Goal: Information Seeking & Learning: Learn about a topic

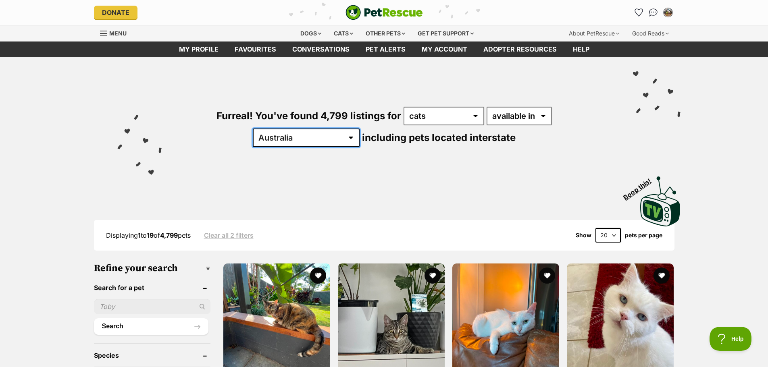
click at [360, 129] on select "Australia ACT NSW NT QLD SA TAS VIC WA" at bounding box center [306, 138] width 107 height 19
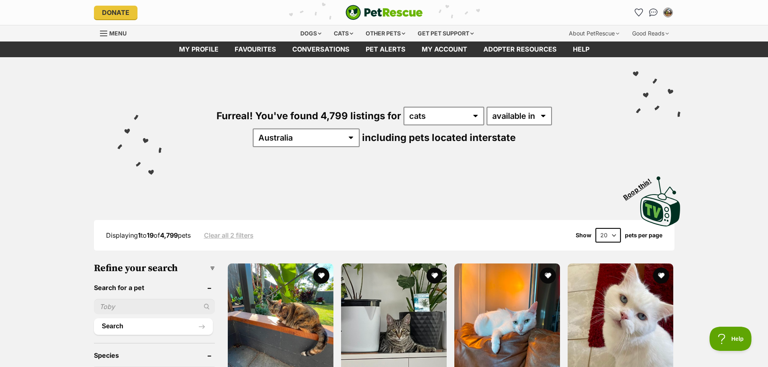
click at [111, 133] on div "Furreal! You've found 4,799 listings for any type of pet cats dogs other pets a…" at bounding box center [384, 113] width 593 height 112
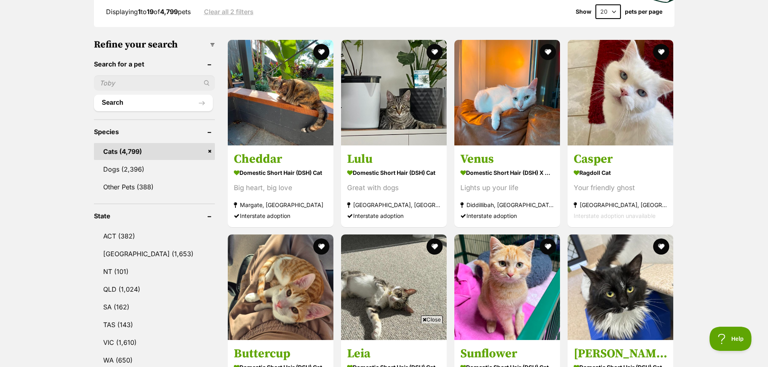
scroll to position [242, 0]
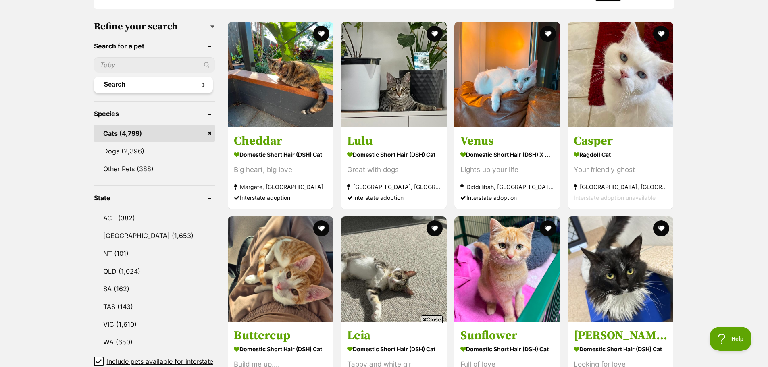
click at [152, 82] on button "Search" at bounding box center [153, 85] width 119 height 16
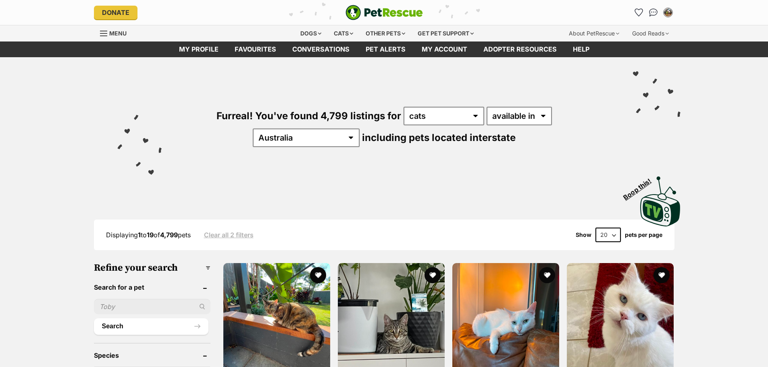
click at [123, 301] on input "text" at bounding box center [152, 306] width 117 height 15
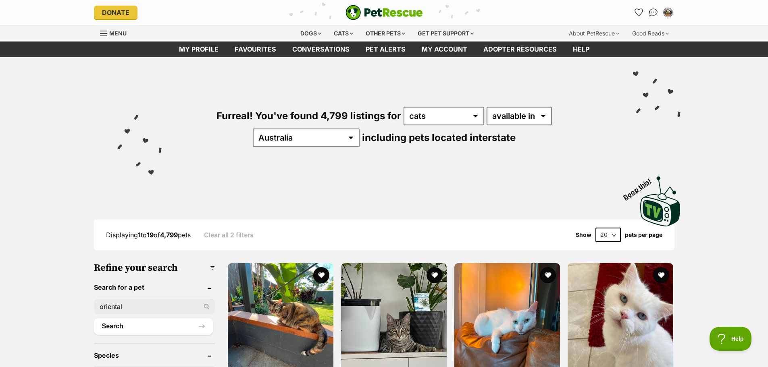
type input "oriental"
click at [94, 319] on button "Search" at bounding box center [153, 327] width 119 height 16
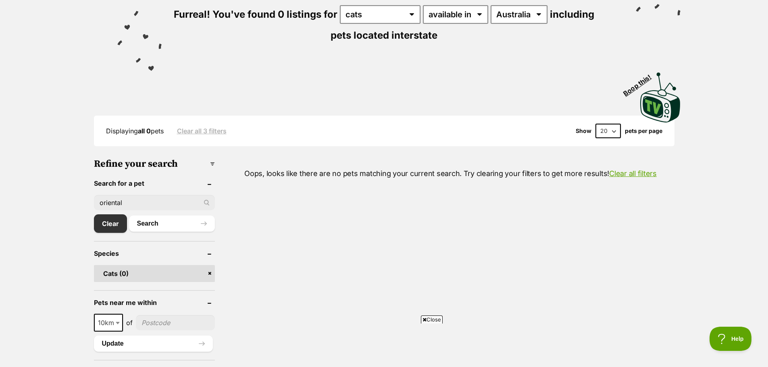
scroll to position [161, 0]
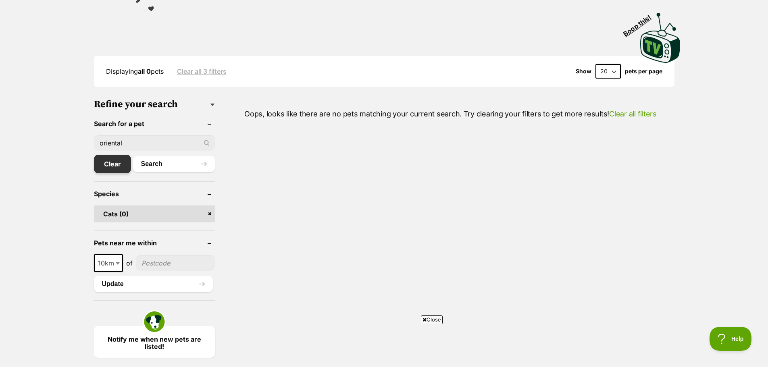
click at [110, 165] on link "Clear" at bounding box center [112, 164] width 37 height 19
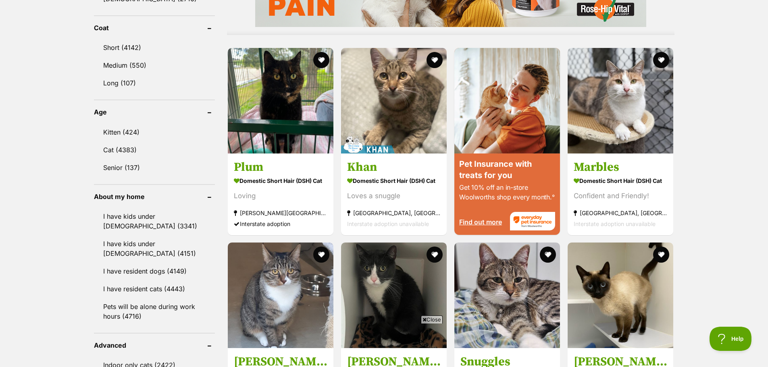
scroll to position [685, 0]
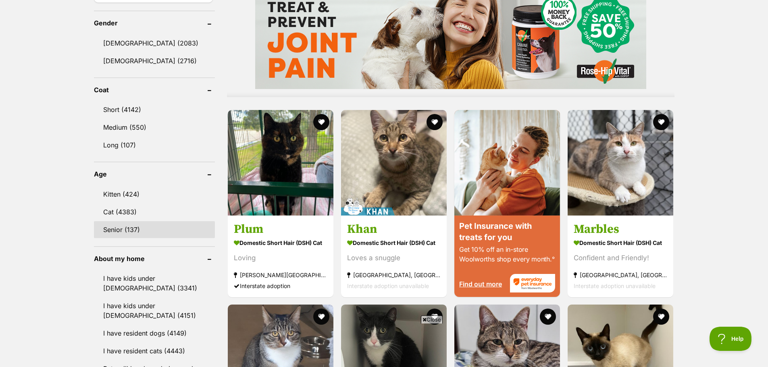
click at [111, 224] on link "Senior (137)" at bounding box center [154, 229] width 121 height 17
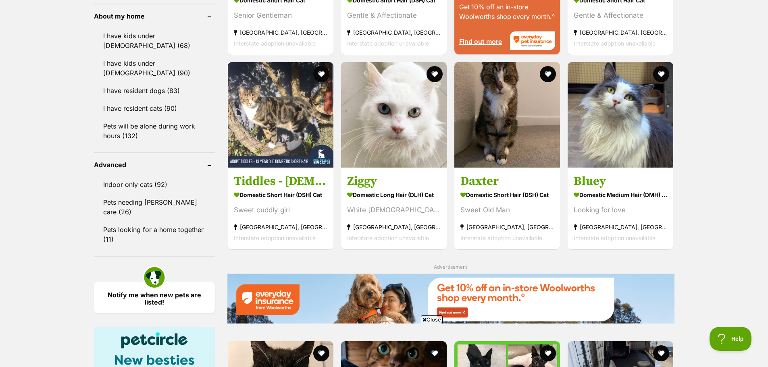
scroll to position [927, 0]
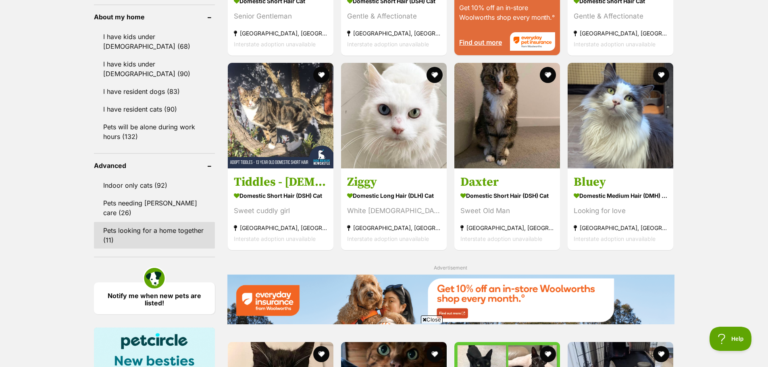
click at [172, 222] on link "Pets looking for a home together (11)" at bounding box center [154, 235] width 121 height 27
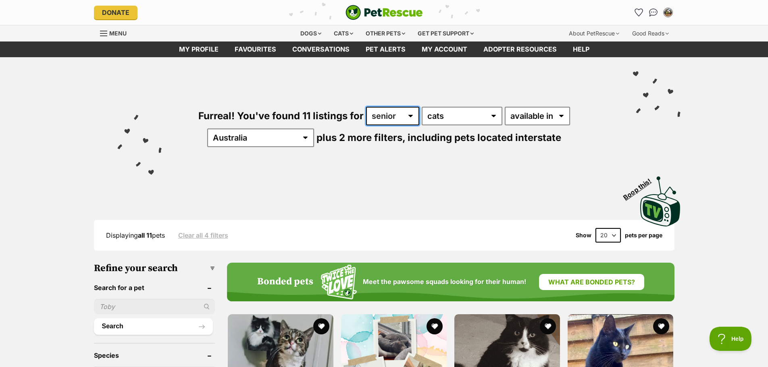
click at [376, 115] on select "any age kitten adult senior" at bounding box center [392, 116] width 53 height 19
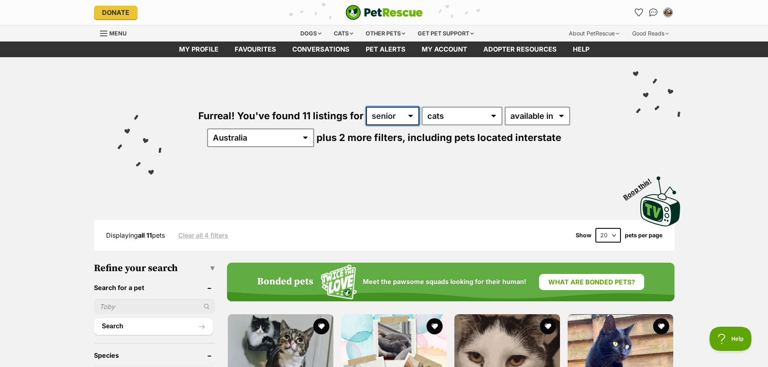
select select "any"
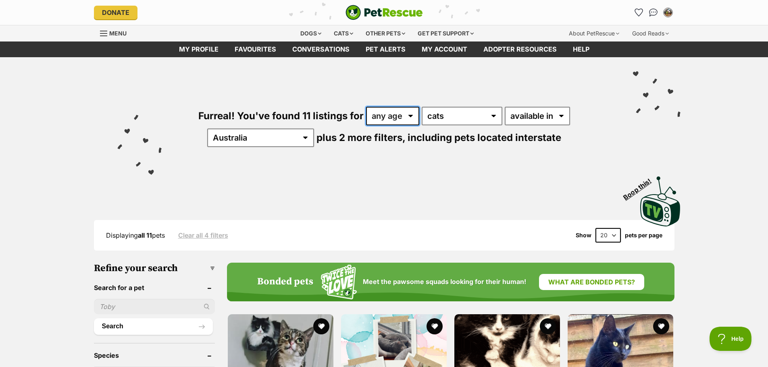
click at [366, 107] on select "any age kitten adult senior" at bounding box center [392, 116] width 53 height 19
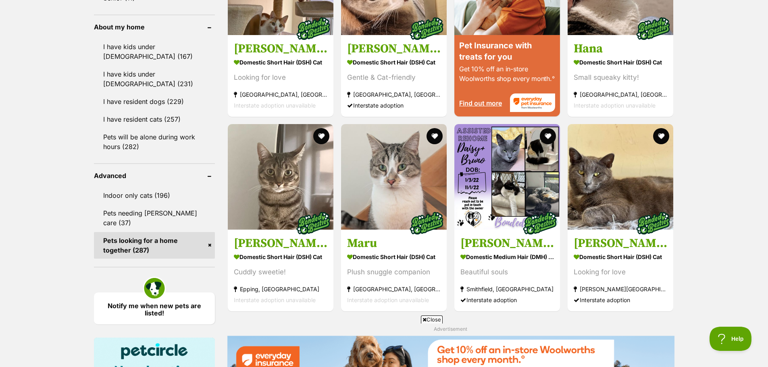
scroll to position [968, 0]
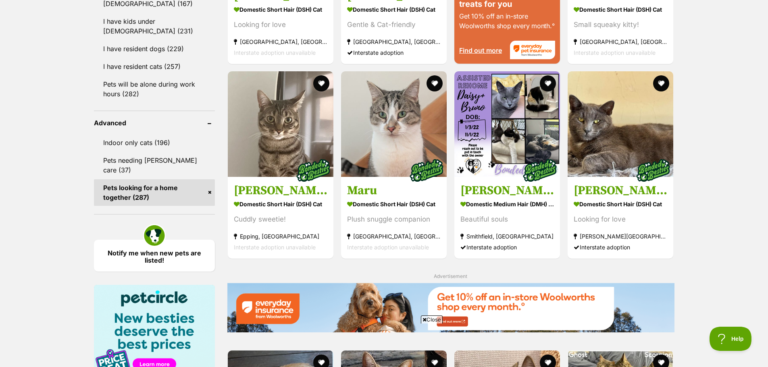
click at [147, 179] on link "Pets looking for a home together (287)" at bounding box center [154, 192] width 121 height 27
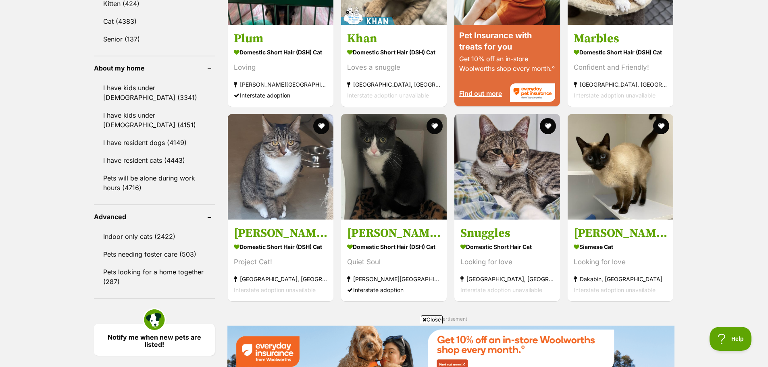
scroll to position [1008, 0]
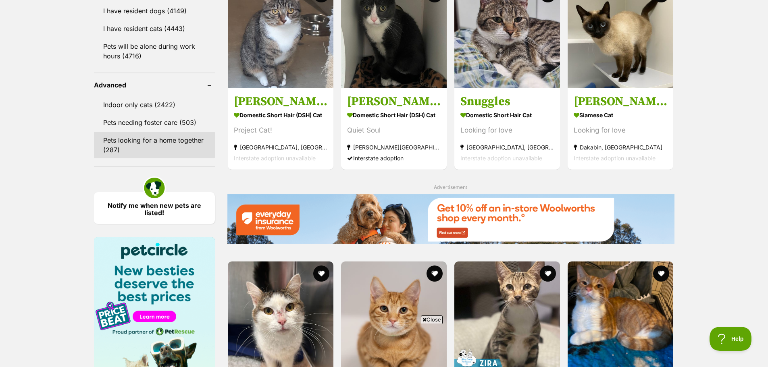
click at [119, 138] on link "Pets looking for a home together (287)" at bounding box center [154, 145] width 121 height 27
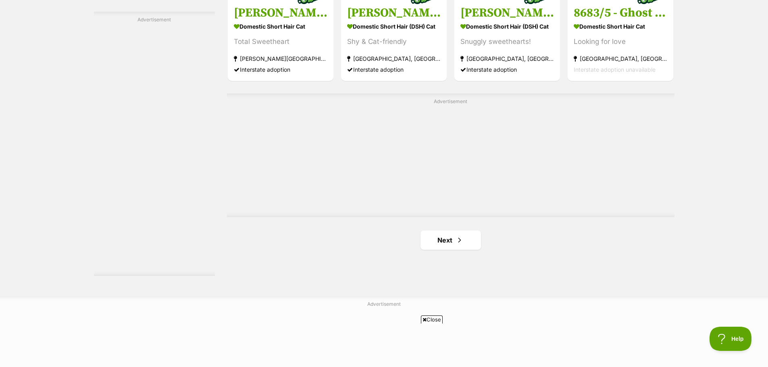
scroll to position [1451, 0]
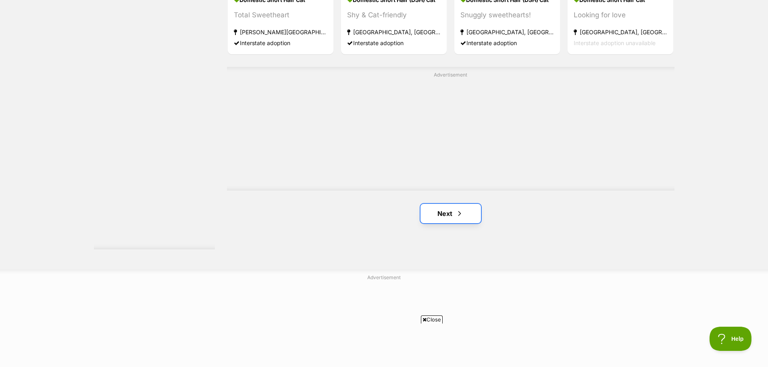
click at [455, 212] on link "Next" at bounding box center [451, 213] width 60 height 19
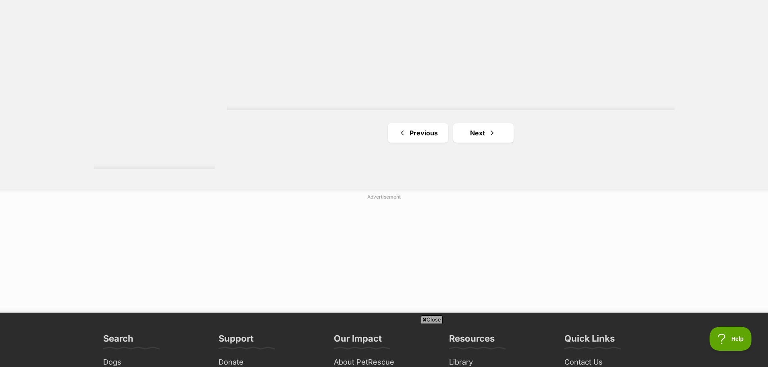
scroll to position [1572, 0]
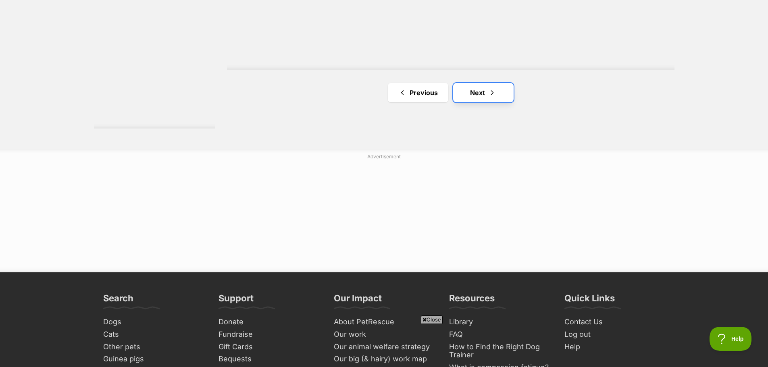
click at [478, 102] on link "Next" at bounding box center [483, 92] width 60 height 19
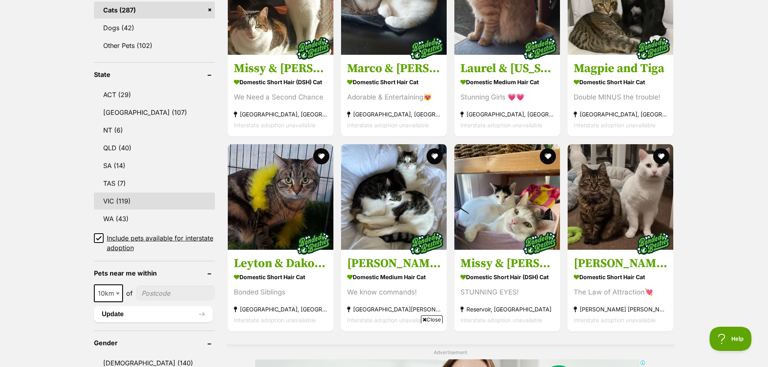
click at [113, 199] on link "VIC (119)" at bounding box center [154, 201] width 121 height 17
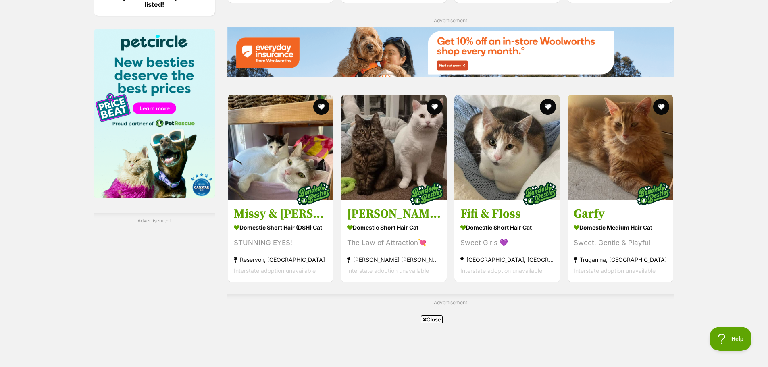
scroll to position [1371, 0]
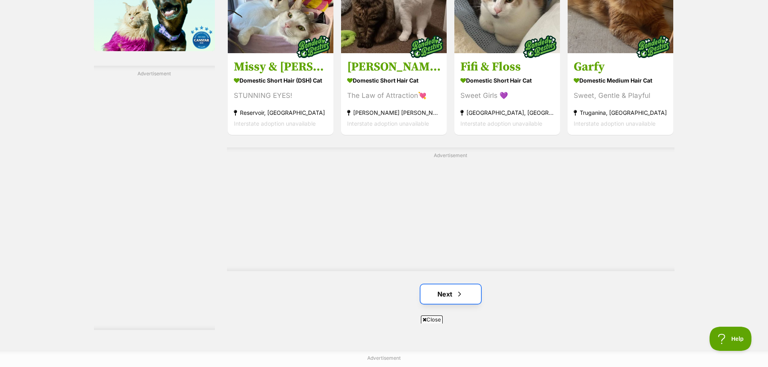
click at [443, 297] on link "Next" at bounding box center [451, 294] width 60 height 19
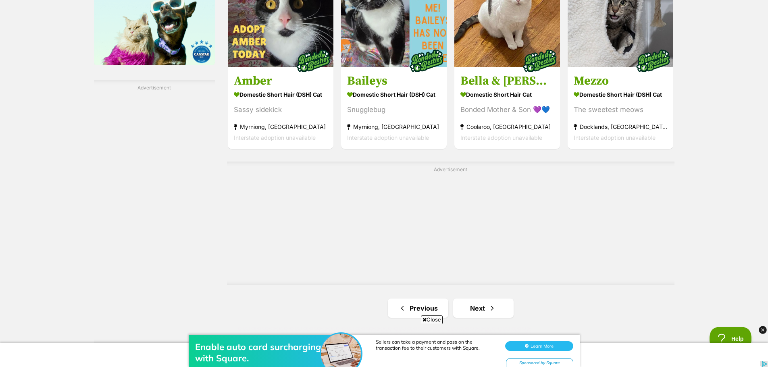
scroll to position [1371, 0]
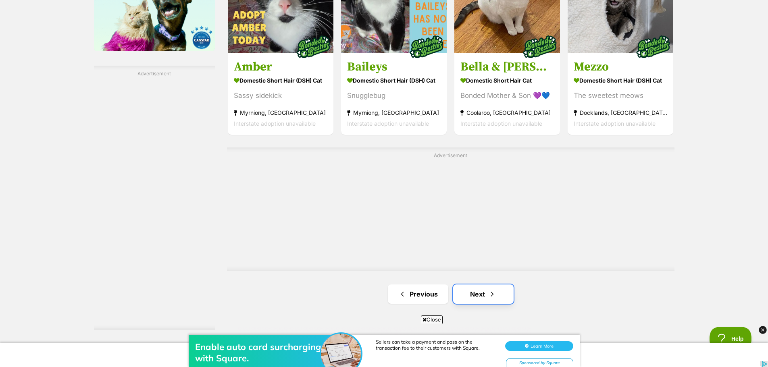
click at [491, 297] on span "Next page" at bounding box center [492, 294] width 8 height 10
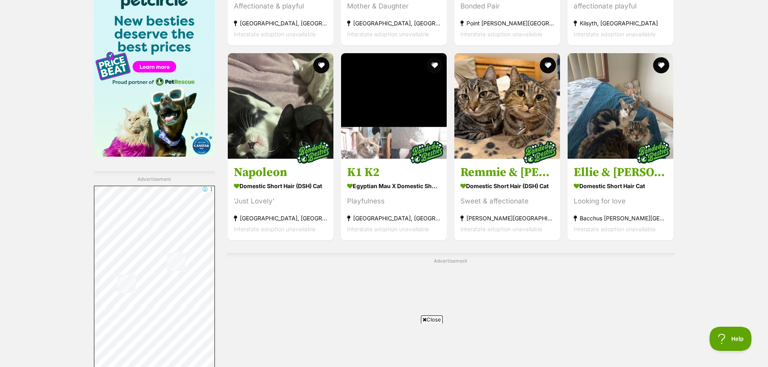
scroll to position [1411, 0]
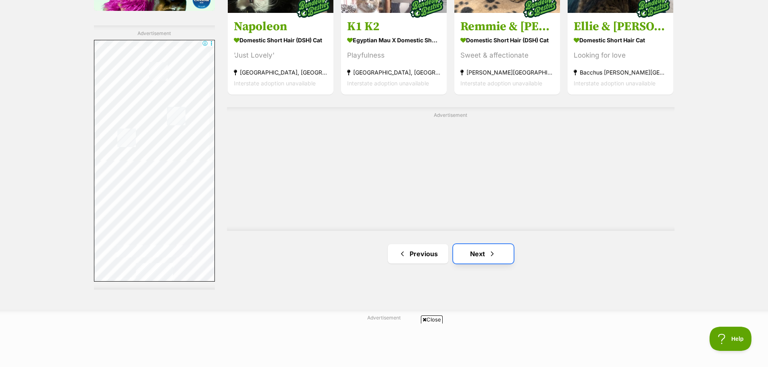
click at [485, 257] on link "Next" at bounding box center [483, 253] width 60 height 19
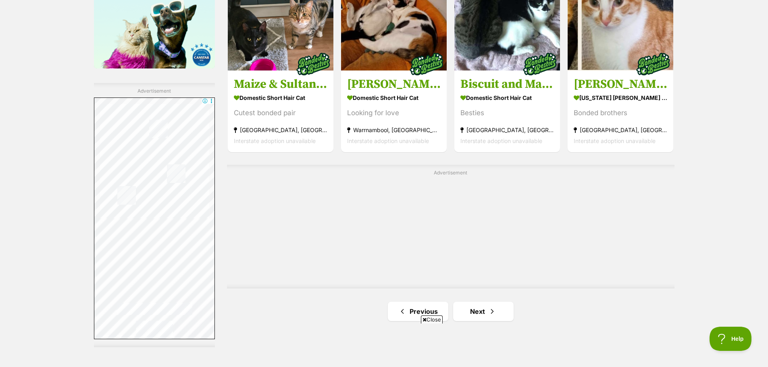
scroll to position [1371, 0]
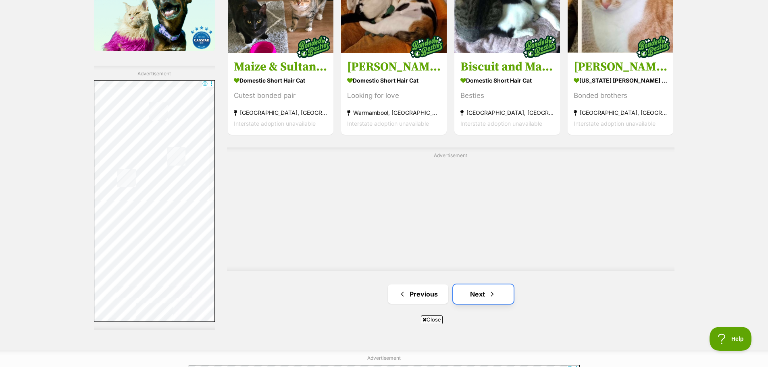
click at [479, 293] on link "Next" at bounding box center [483, 294] width 60 height 19
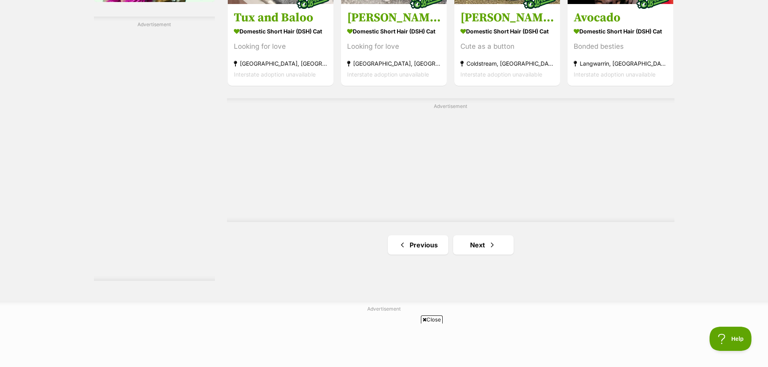
scroll to position [1451, 0]
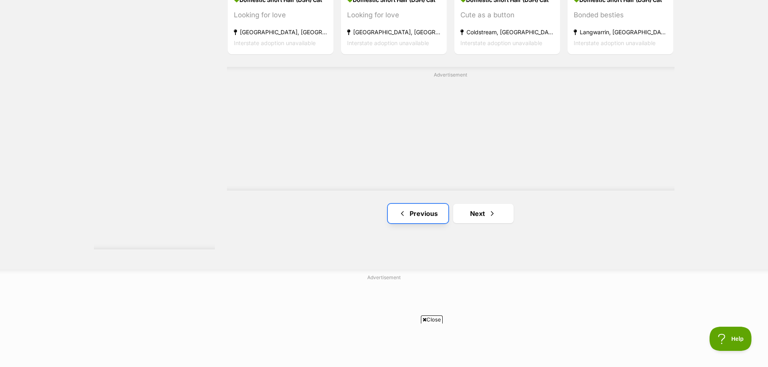
click at [422, 216] on link "Previous" at bounding box center [418, 213] width 60 height 19
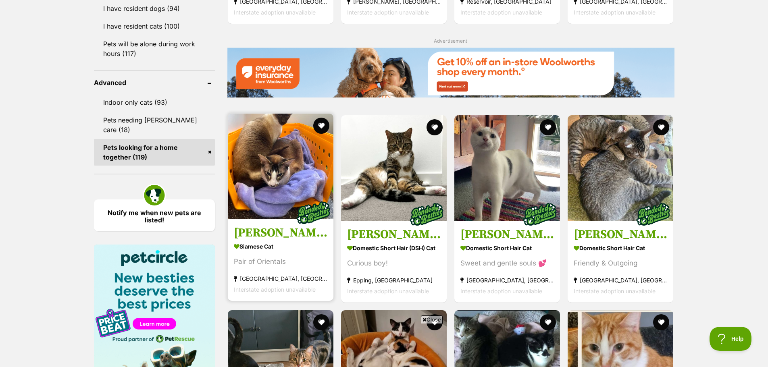
click at [275, 202] on img at bounding box center [281, 167] width 106 height 106
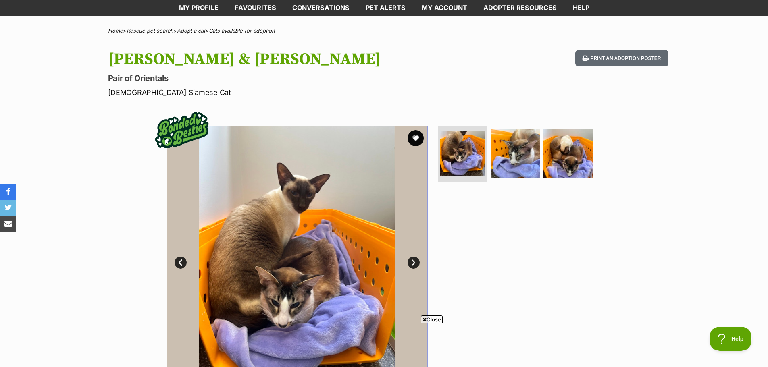
scroll to position [81, 0]
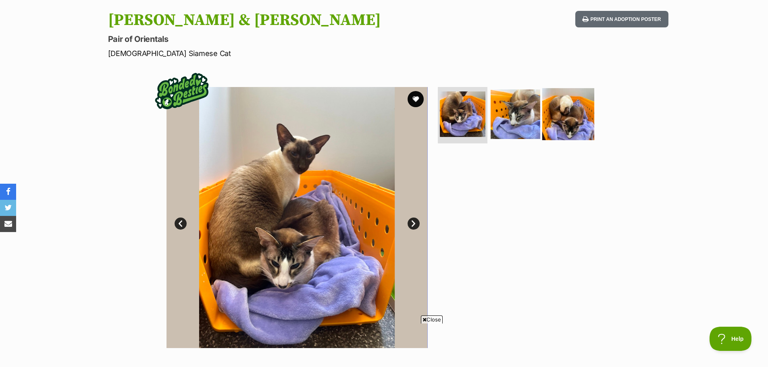
click at [571, 117] on img at bounding box center [568, 114] width 52 height 52
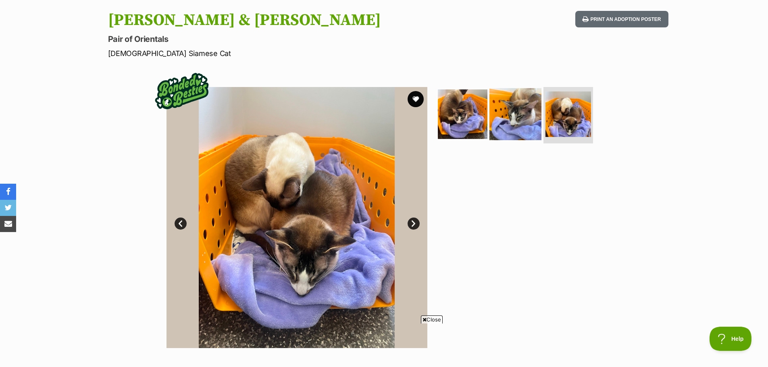
click at [519, 119] on img at bounding box center [515, 114] width 52 height 52
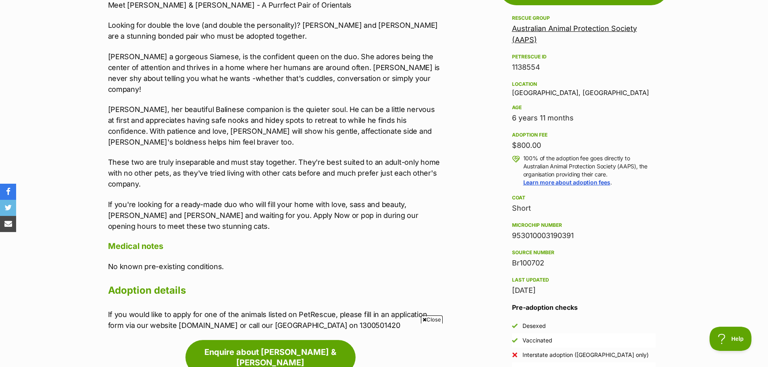
scroll to position [484, 0]
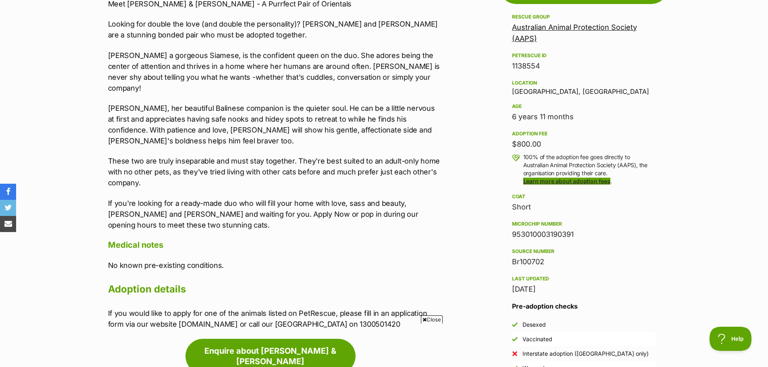
click at [552, 178] on link "Learn more about adoption fees" at bounding box center [566, 181] width 87 height 7
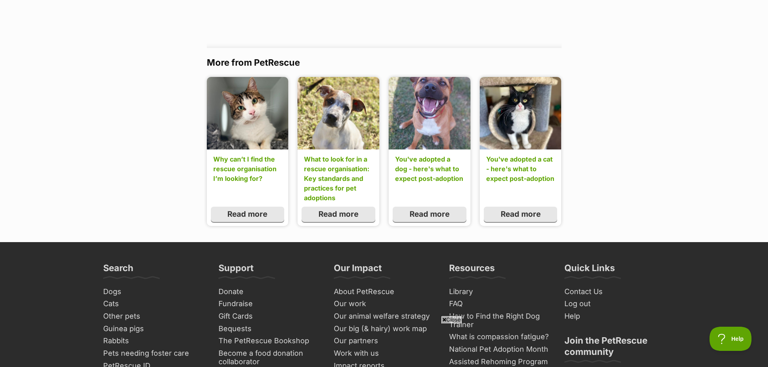
scroll to position [927, 0]
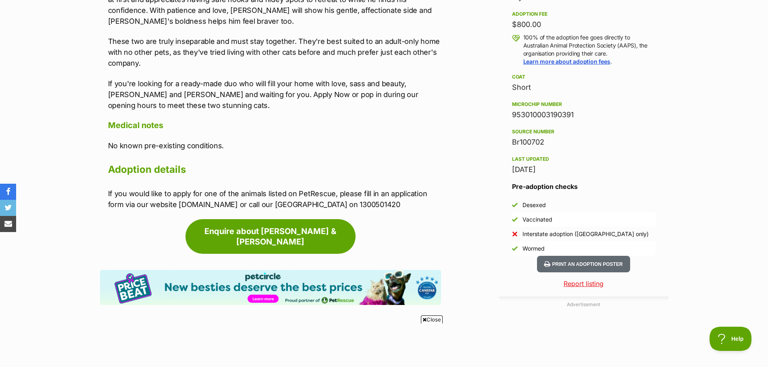
drag, startPoint x: 531, startPoint y: 156, endPoint x: 562, endPoint y: 156, distance: 30.7
click at [562, 156] on aside "Rescue group Australian Animal Protection Society (AAPS) PetRescue ID 1138554 L…" at bounding box center [583, 74] width 169 height 364
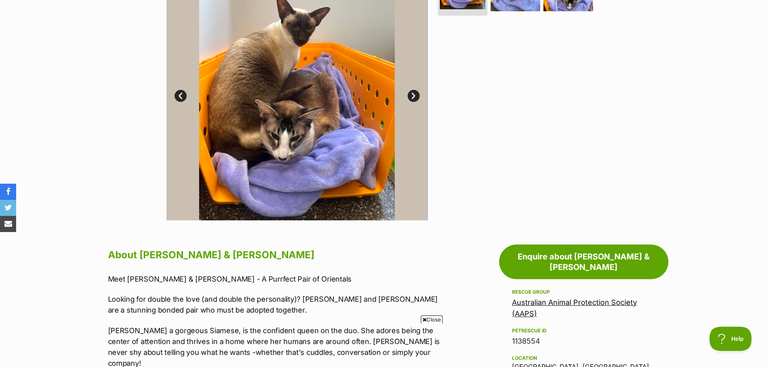
scroll to position [200, 0]
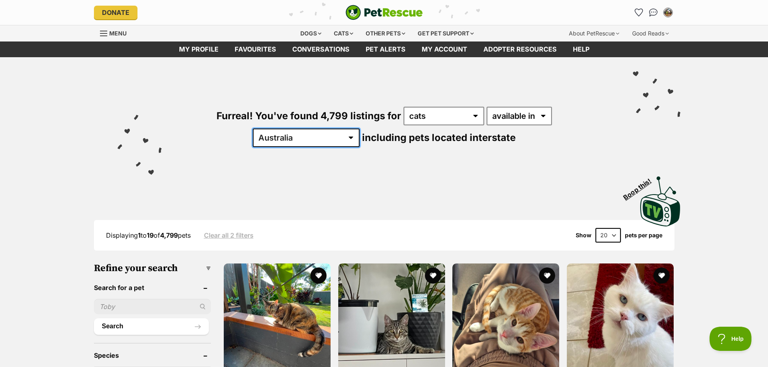
click at [360, 129] on select "Australia ACT NSW NT QLD SA TAS VIC WA" at bounding box center [306, 138] width 107 height 19
select select "VIC"
click at [360, 129] on select "Australia ACT NSW NT QLD SA TAS VIC WA" at bounding box center [306, 138] width 107 height 19
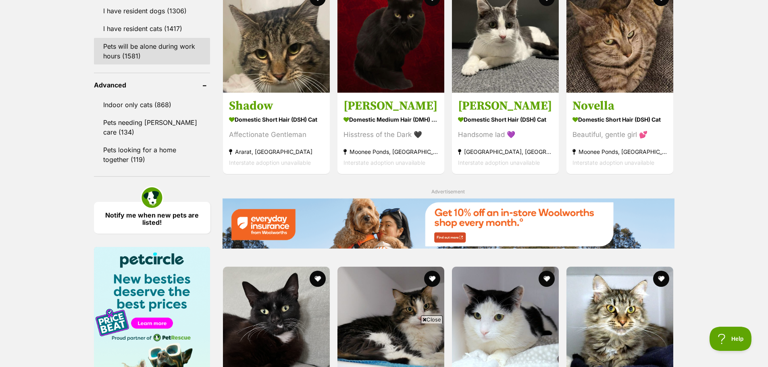
click at [119, 142] on link "Pets looking for a home together (119)" at bounding box center [152, 155] width 117 height 27
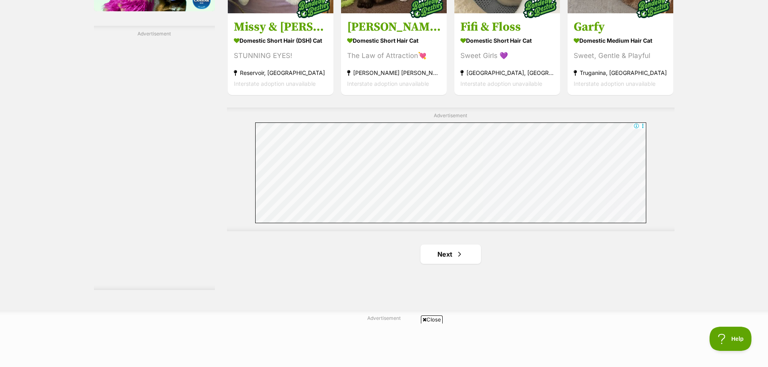
scroll to position [1411, 0]
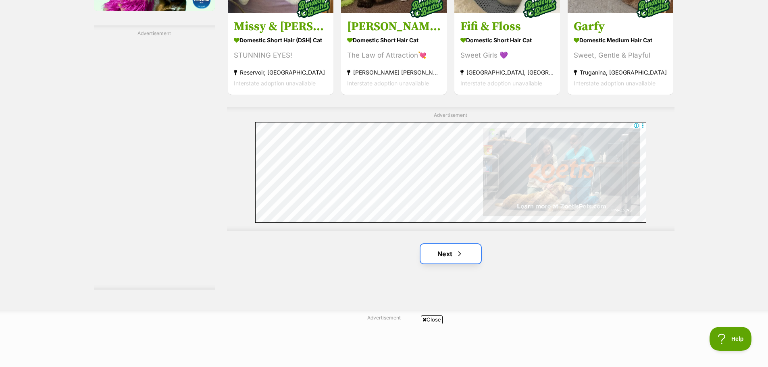
click at [448, 258] on link "Next" at bounding box center [451, 253] width 60 height 19
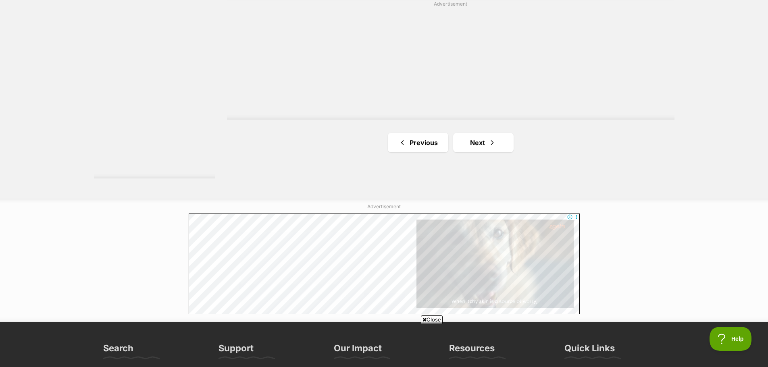
scroll to position [1442, 0]
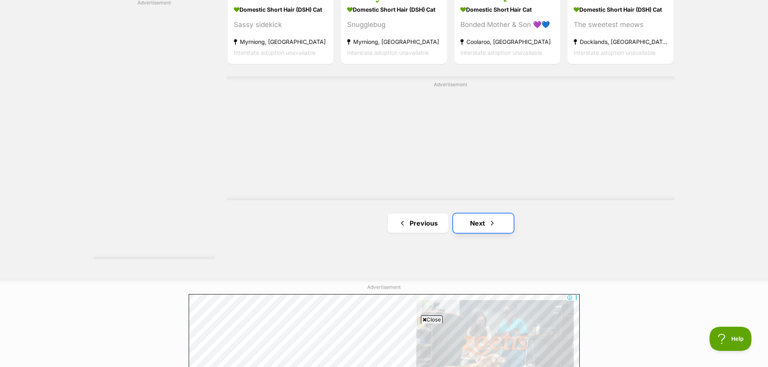
click at [486, 228] on link "Next" at bounding box center [483, 223] width 60 height 19
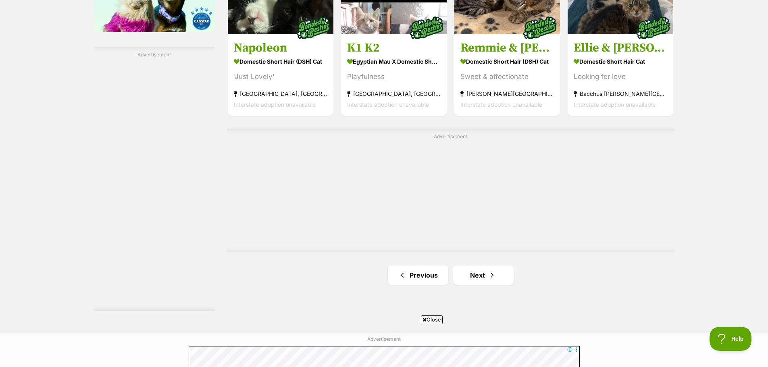
scroll to position [1401, 0]
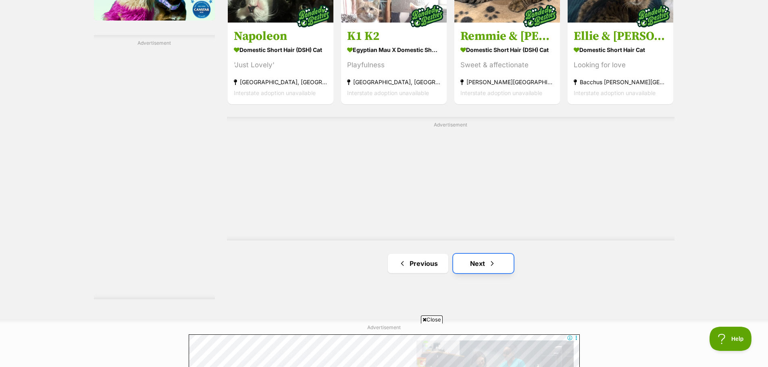
click at [483, 266] on link "Next" at bounding box center [483, 263] width 60 height 19
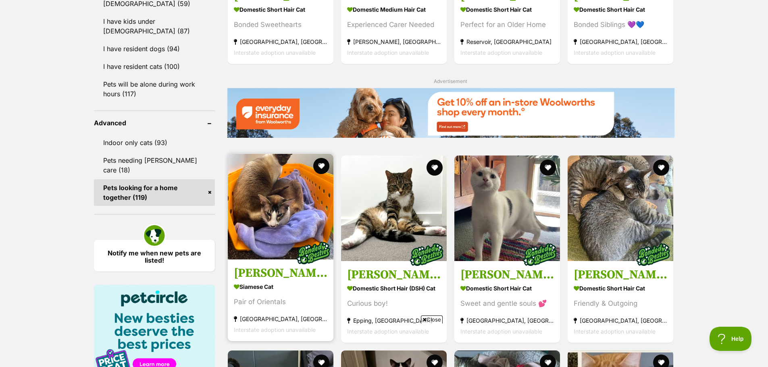
click at [287, 229] on img at bounding box center [281, 207] width 106 height 106
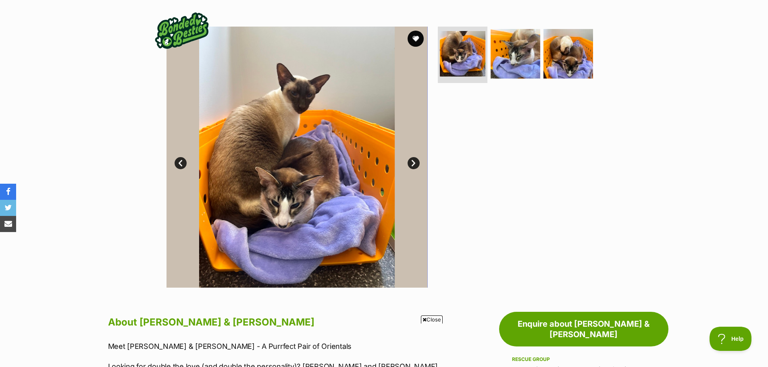
scroll to position [121, 0]
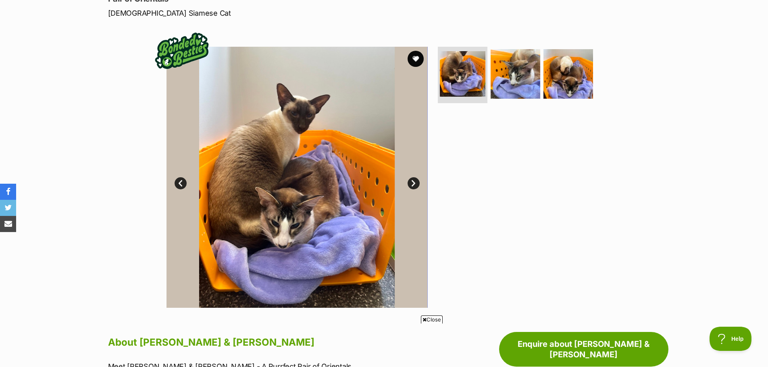
click at [360, 113] on img at bounding box center [297, 177] width 261 height 261
click at [421, 61] on button "favourite" at bounding box center [416, 59] width 18 height 18
click at [411, 183] on link "Next" at bounding box center [414, 183] width 12 height 12
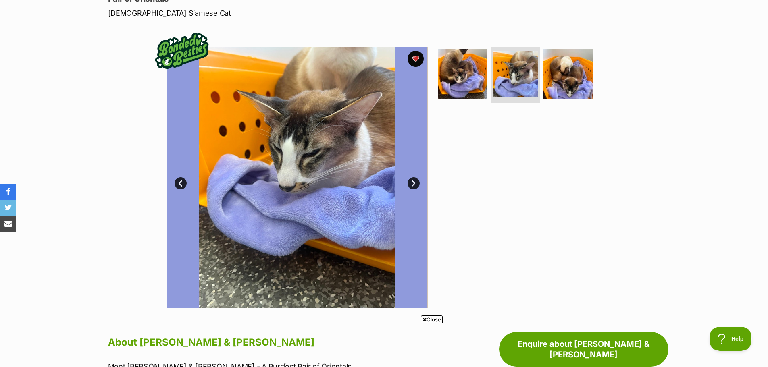
click at [412, 183] on link "Next" at bounding box center [414, 183] width 12 height 12
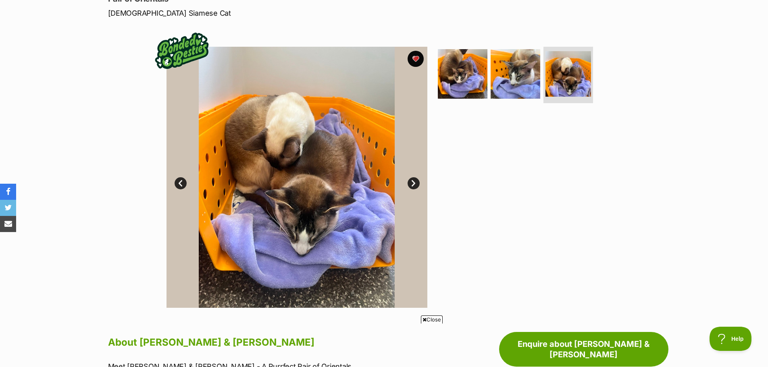
click at [412, 183] on link "Next" at bounding box center [414, 183] width 12 height 12
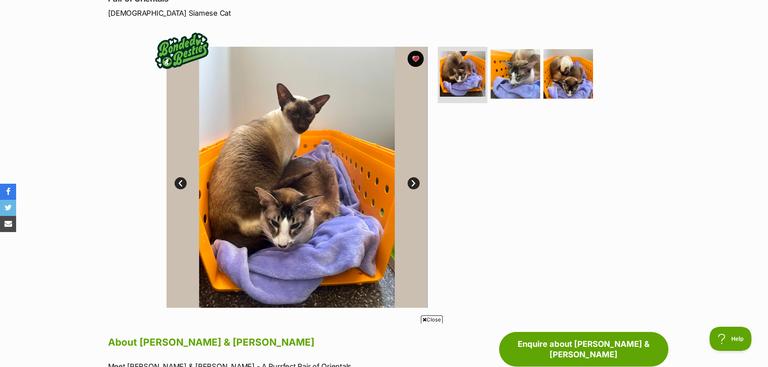
click at [415, 185] on link "Next" at bounding box center [414, 183] width 12 height 12
